Goal: Obtain resource: Obtain resource

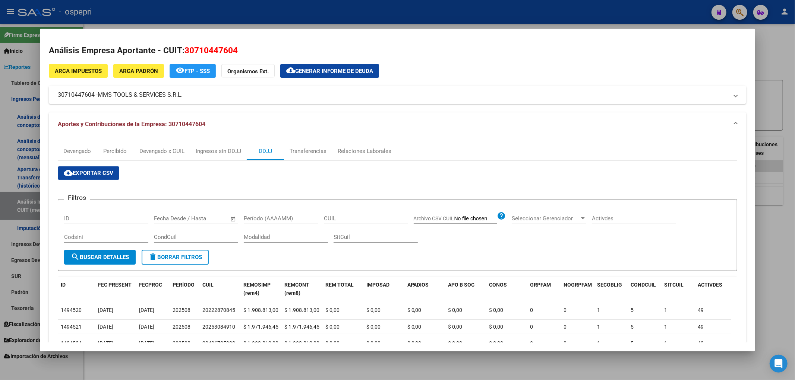
scroll to position [192, 0]
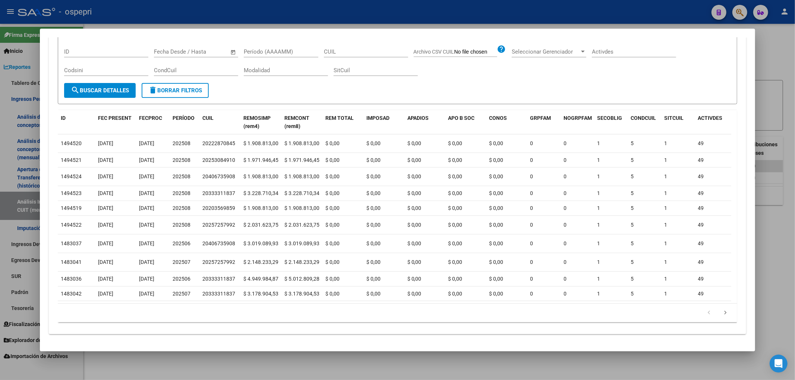
drag, startPoint x: 173, startPoint y: 304, endPoint x: 155, endPoint y: 303, distance: 17.6
click at [172, 304] on div "179.769.313.486.231.570.000.000.000.000.000.000.000.000.000.000.000.000.000.000…" at bounding box center [398, 313] width 680 height 19
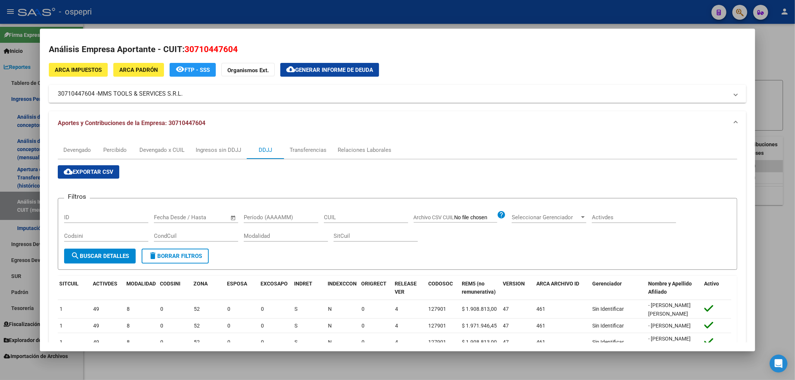
scroll to position [0, 0]
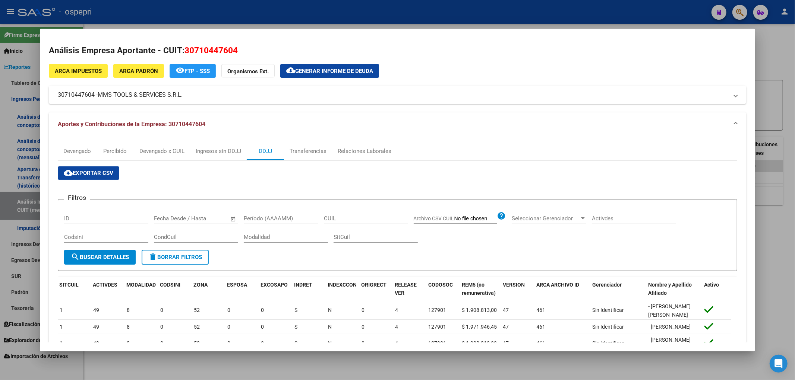
click at [784, 67] on div at bounding box center [397, 190] width 795 height 380
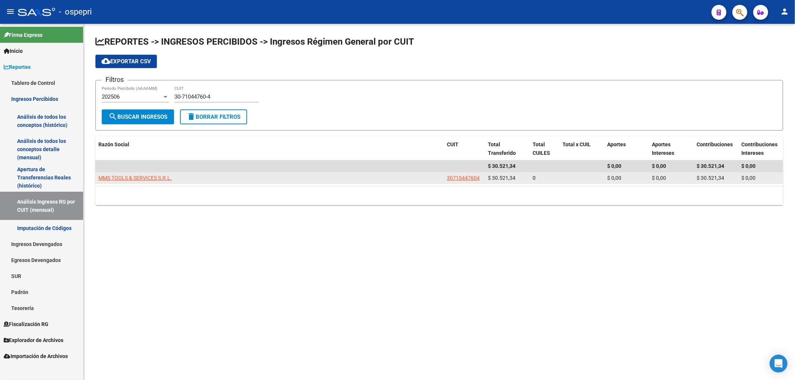
click at [162, 173] on datatable-body-cell "MMS TOOLS & SERVICES S.R.L." at bounding box center [269, 179] width 348 height 12
click at [162, 176] on span "MMS TOOLS & SERVICES S.R.L." at bounding box center [134, 178] width 73 height 6
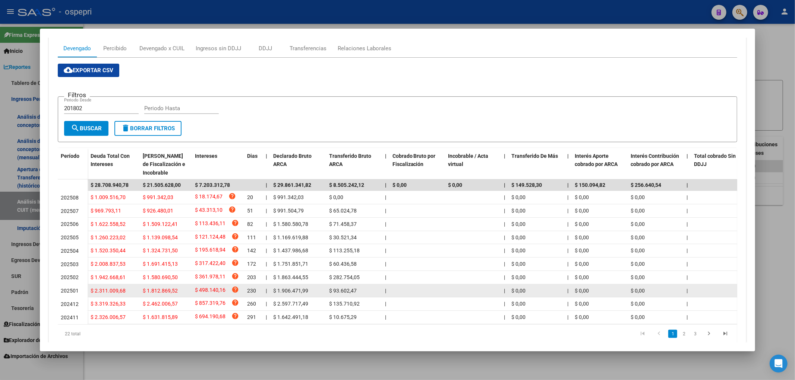
scroll to position [131, 0]
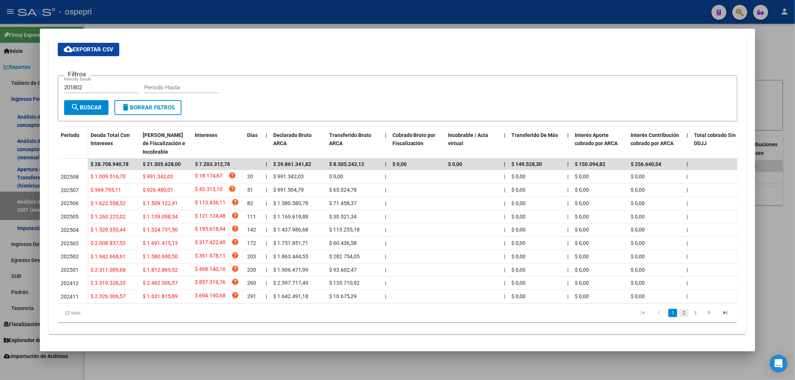
click at [679, 314] on link "2" at bounding box center [683, 313] width 9 height 8
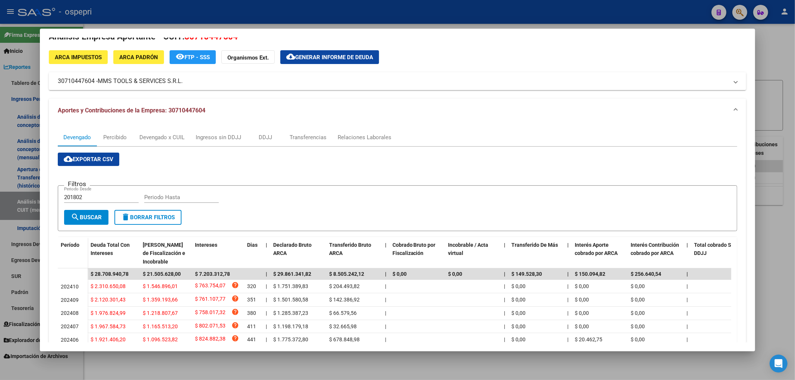
scroll to position [0, 0]
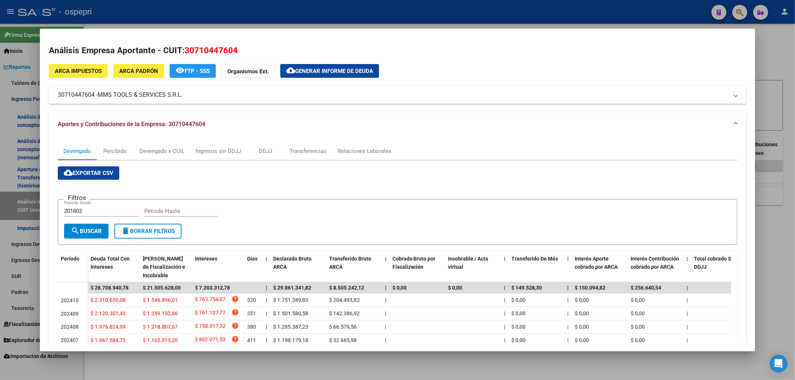
click at [779, 61] on div at bounding box center [397, 190] width 795 height 380
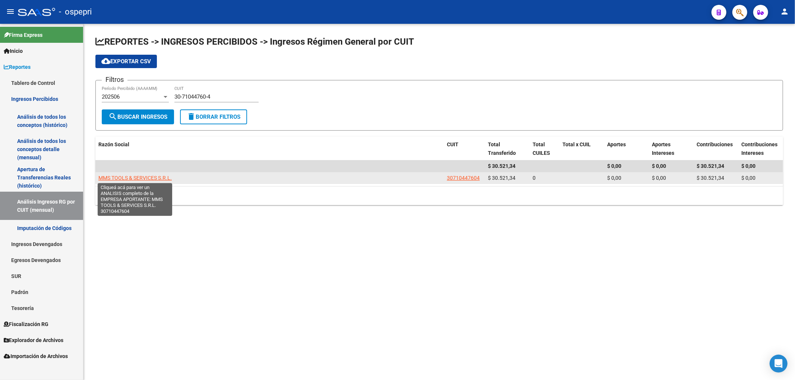
click at [139, 177] on span "MMS TOOLS & SERVICES S.R.L." at bounding box center [134, 178] width 73 height 6
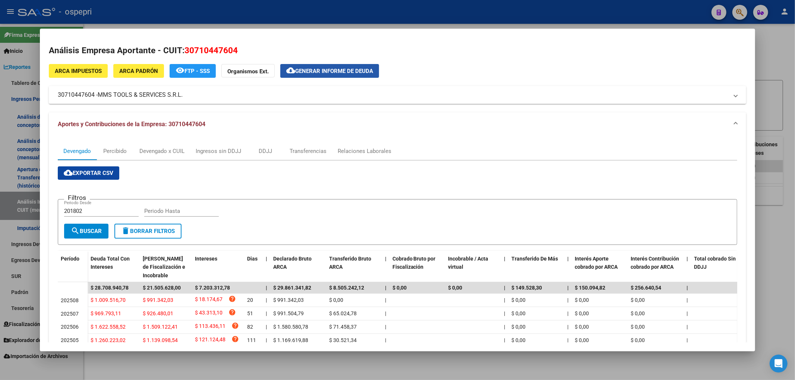
click at [339, 73] on span "Generar informe de deuda" at bounding box center [334, 71] width 78 height 7
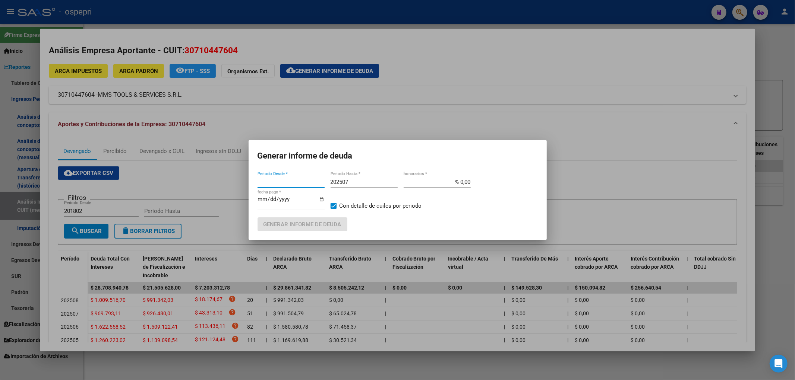
type input "201802"
click at [263, 199] on input "[DATE]" at bounding box center [291, 202] width 67 height 12
type input "[DATE]"
click at [332, 226] on span "Generar informe de deuda" at bounding box center [302, 224] width 78 height 7
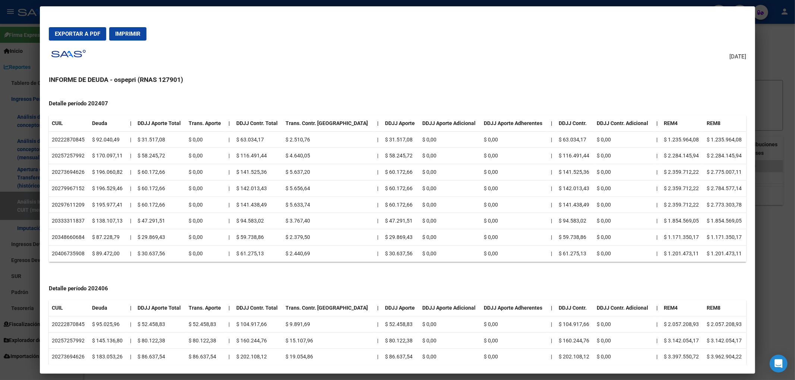
scroll to position [3143, 0]
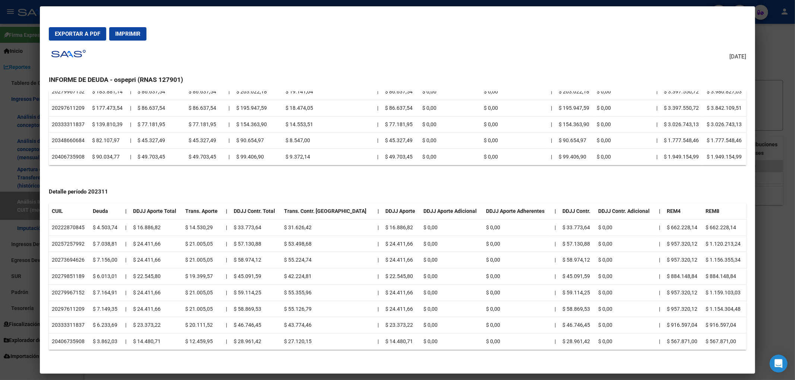
click at [80, 32] on span "Exportar a PDF" at bounding box center [77, 34] width 45 height 7
click at [775, 73] on div at bounding box center [397, 190] width 795 height 380
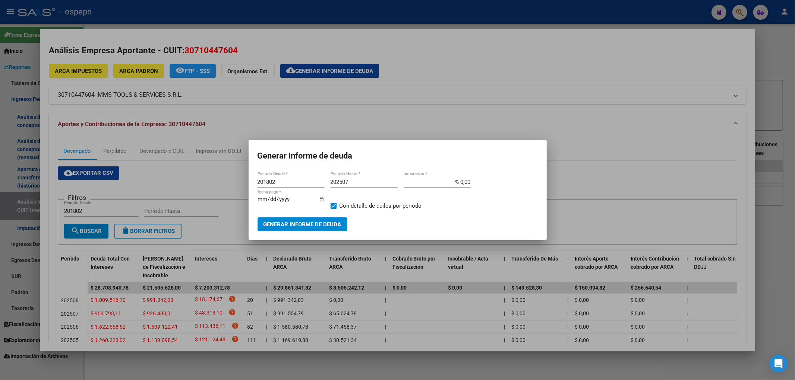
click at [369, 176] on mat-dialog-content "201802 Periodo Desde * 202507 Periodo Hasta * % 0,00 honorarios * [DATE] fecha …" at bounding box center [398, 201] width 298 height 61
click at [363, 182] on input "202507" at bounding box center [364, 182] width 67 height 7
click at [310, 225] on span "Generar informe de deuda" at bounding box center [302, 224] width 78 height 7
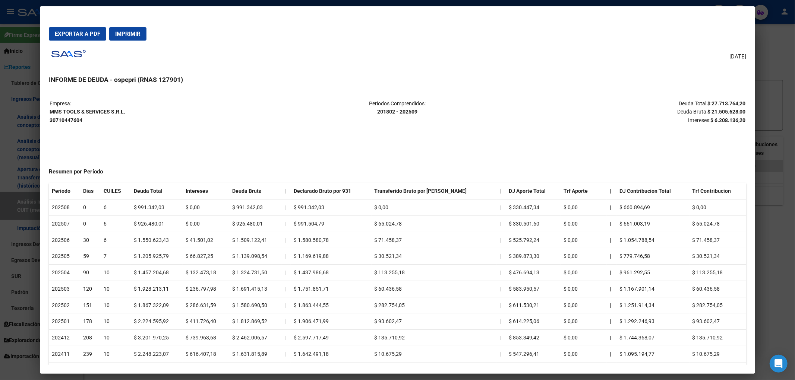
click at [88, 37] on span "Exportar a PDF" at bounding box center [77, 34] width 45 height 7
click at [768, 67] on div at bounding box center [397, 190] width 795 height 380
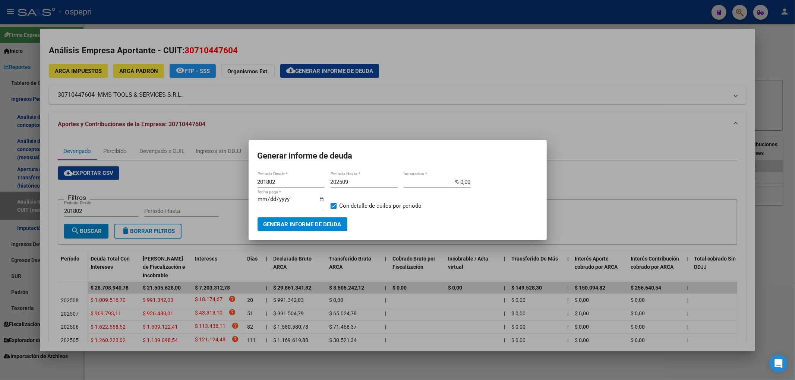
click at [364, 181] on input "202509" at bounding box center [364, 182] width 67 height 7
type input "202509"
click at [325, 225] on span "Generar informe de deuda" at bounding box center [302, 224] width 78 height 7
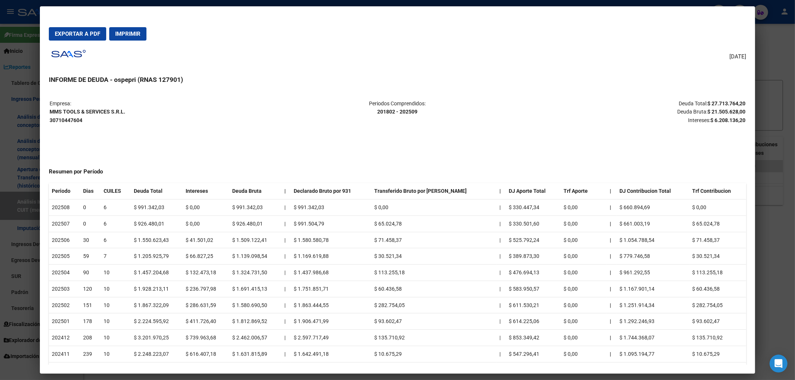
click at [59, 28] on button "Exportar a PDF" at bounding box center [77, 33] width 57 height 13
